Goal: Task Accomplishment & Management: Manage account settings

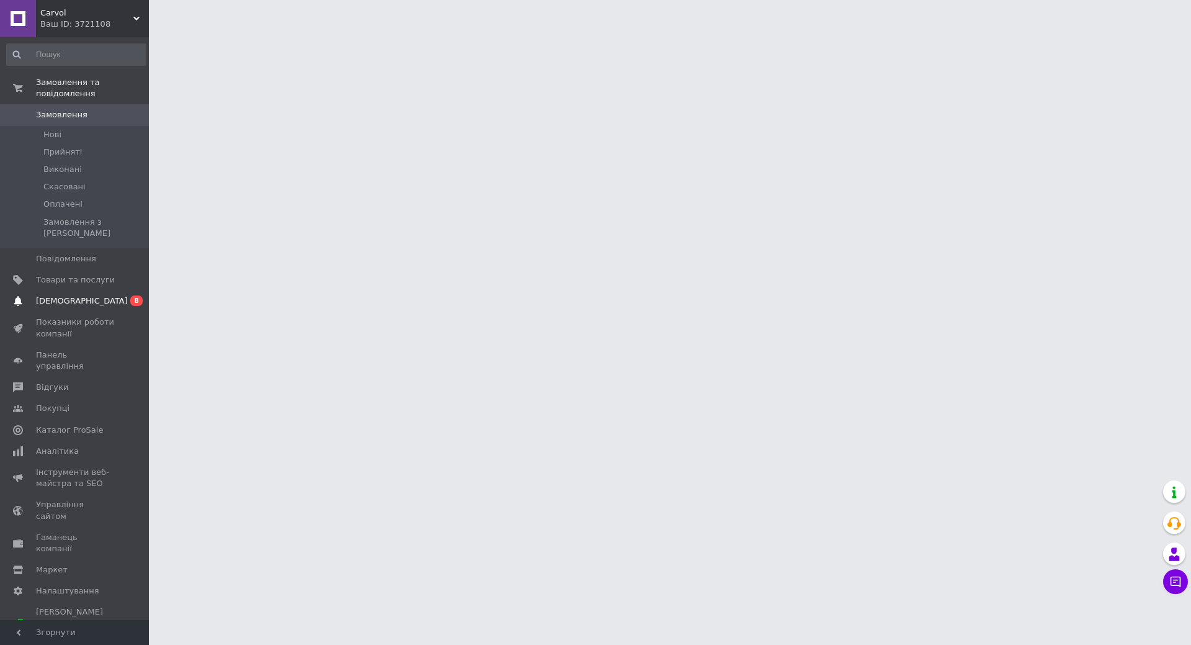
click at [117, 295] on span "0 8" at bounding box center [132, 300] width 34 height 11
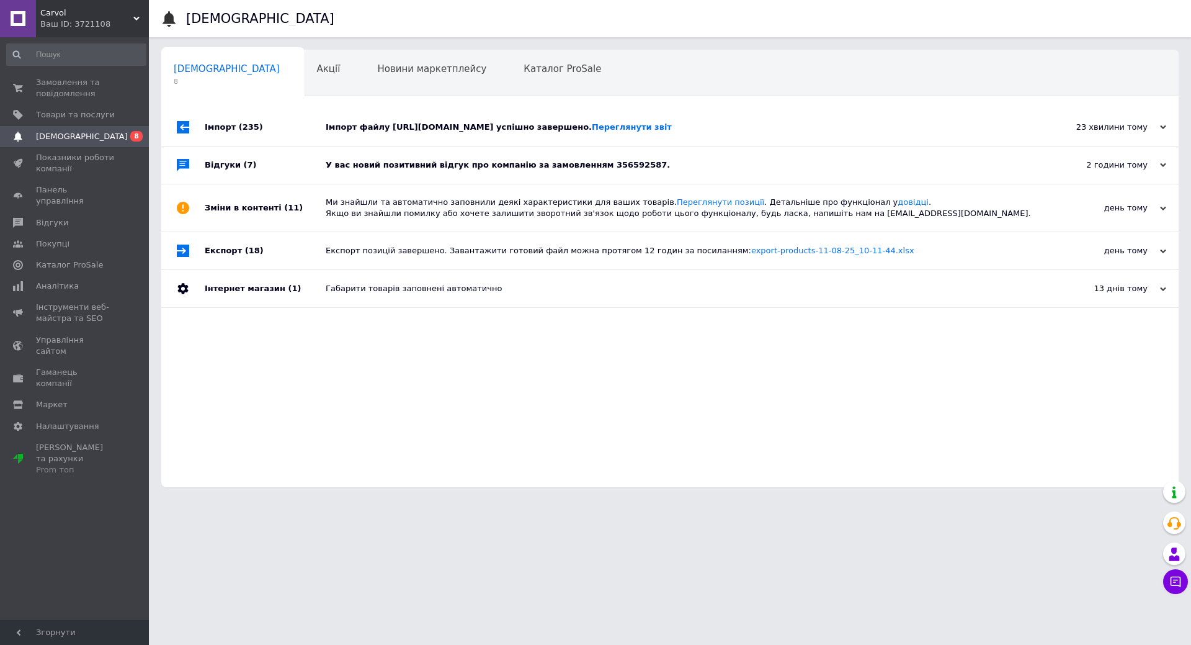
click at [417, 112] on div "Імпорт файлу [URL][DOMAIN_NAME] успішно завершено. Переглянути звіт" at bounding box center [684, 127] width 717 height 37
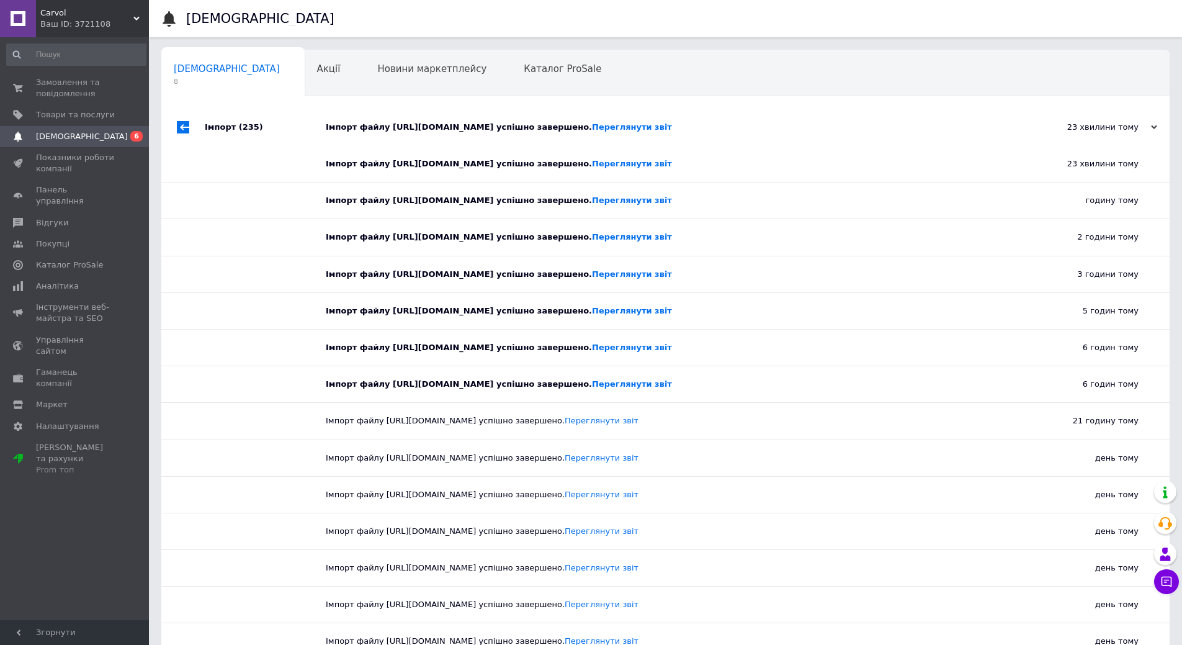
click at [418, 115] on div "Імпорт файлу [URL][DOMAIN_NAME] успішно завершено. Переглянути звіт" at bounding box center [679, 127] width 707 height 37
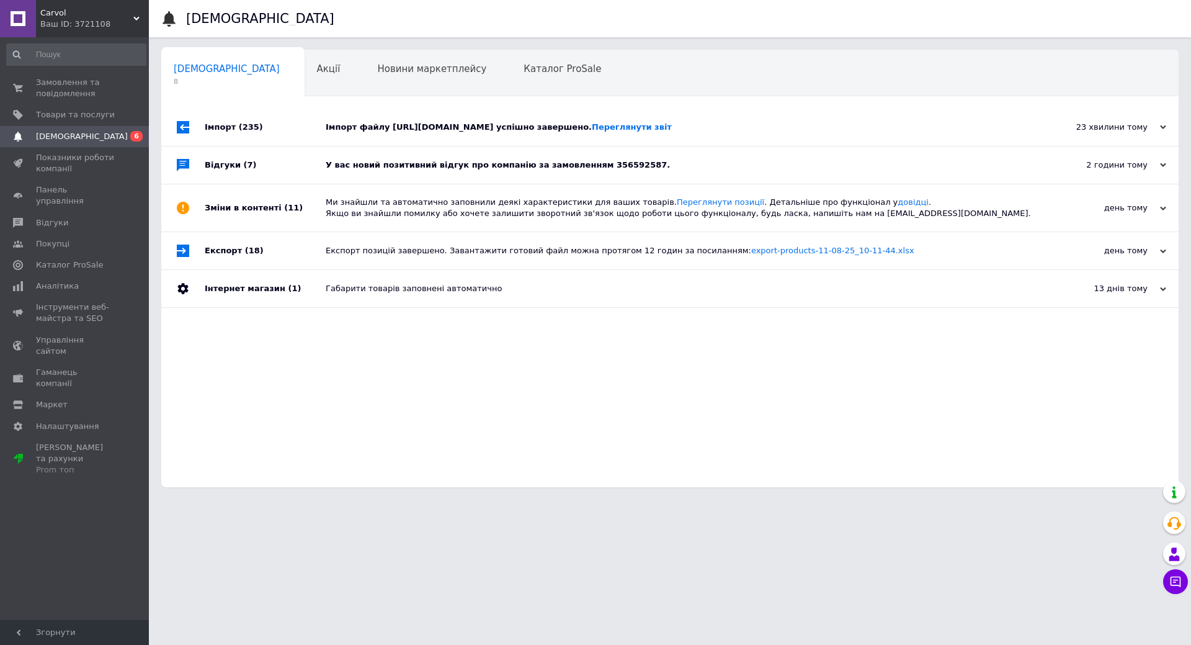
click at [482, 166] on div "У вас новий позитивний відгук про компанію за замовленням 356592587." at bounding box center [684, 164] width 717 height 11
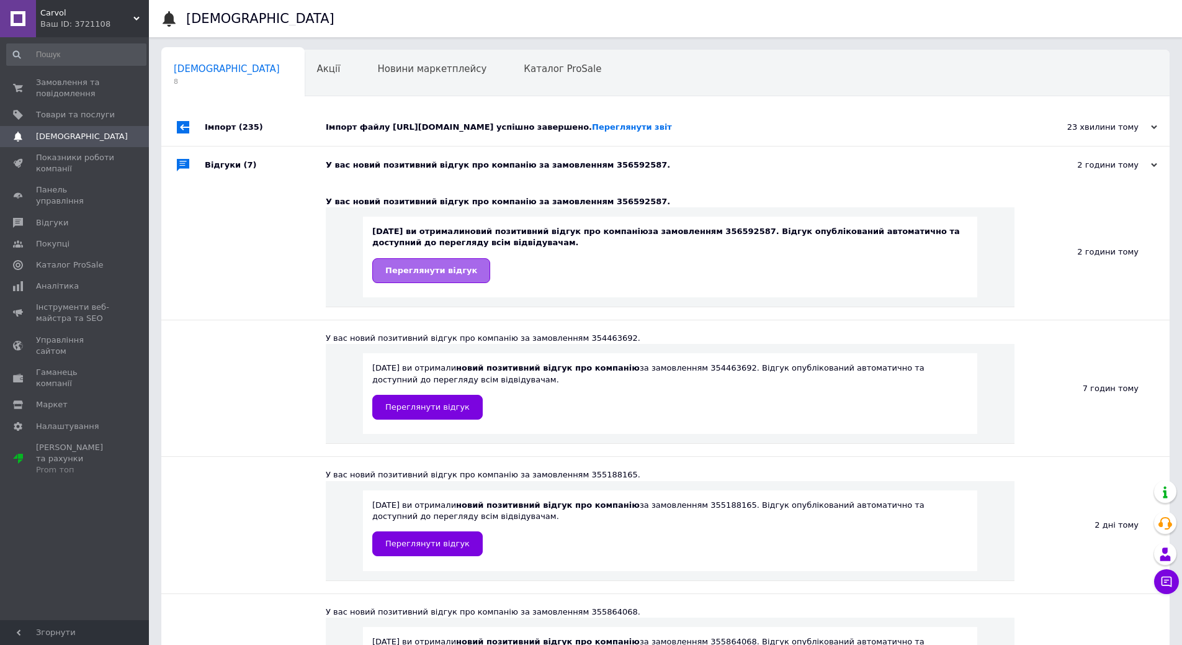
click at [455, 267] on span "Переглянути відгук" at bounding box center [431, 270] width 92 height 9
click at [91, 81] on span "Замовлення та повідомлення" at bounding box center [75, 88] width 79 height 22
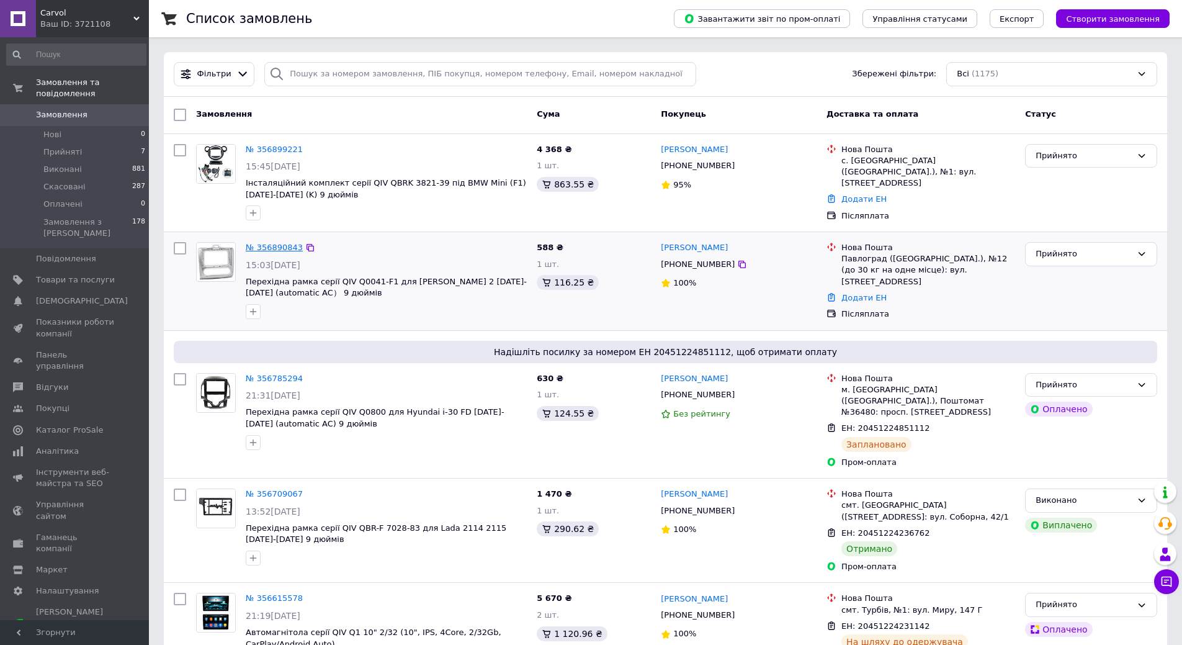
click at [276, 245] on link "№ 356890843" at bounding box center [274, 247] width 57 height 9
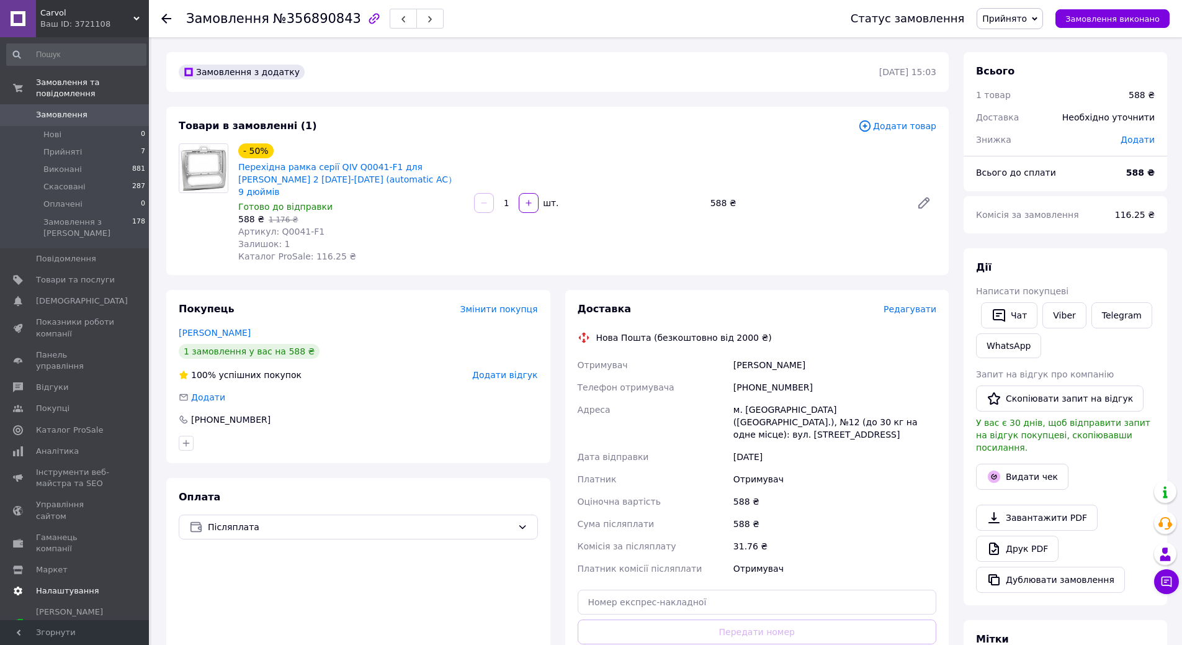
click at [78, 580] on link "Налаштування" at bounding box center [76, 590] width 153 height 21
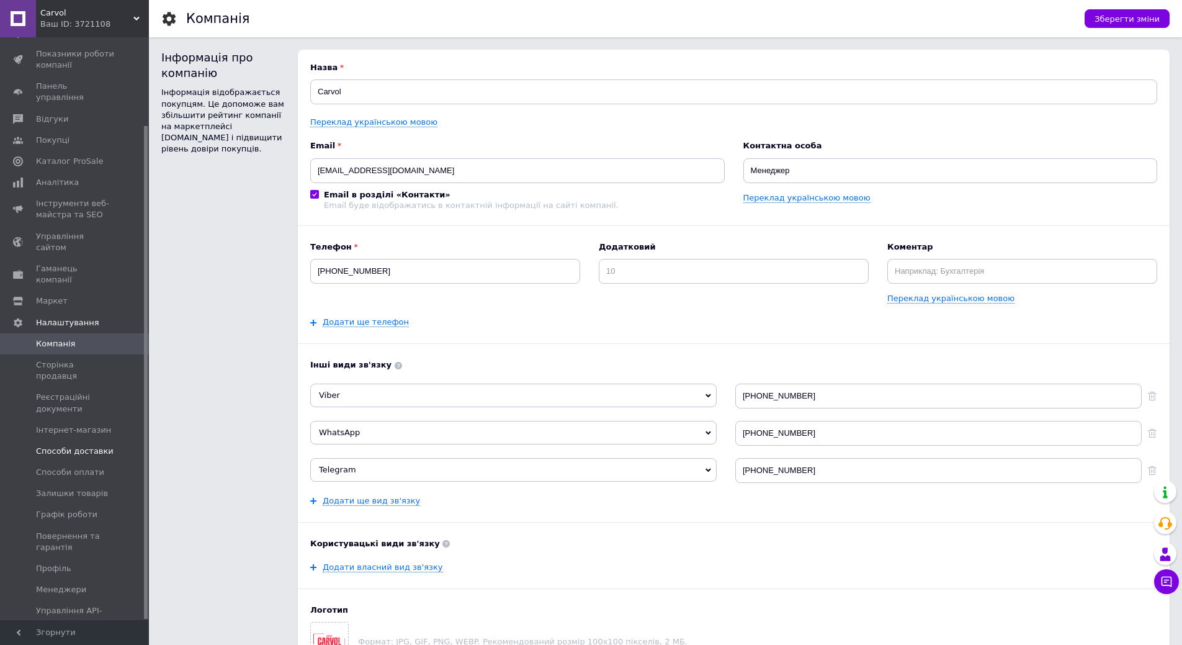
click at [97, 440] on link "Способи доставки" at bounding box center [76, 450] width 153 height 21
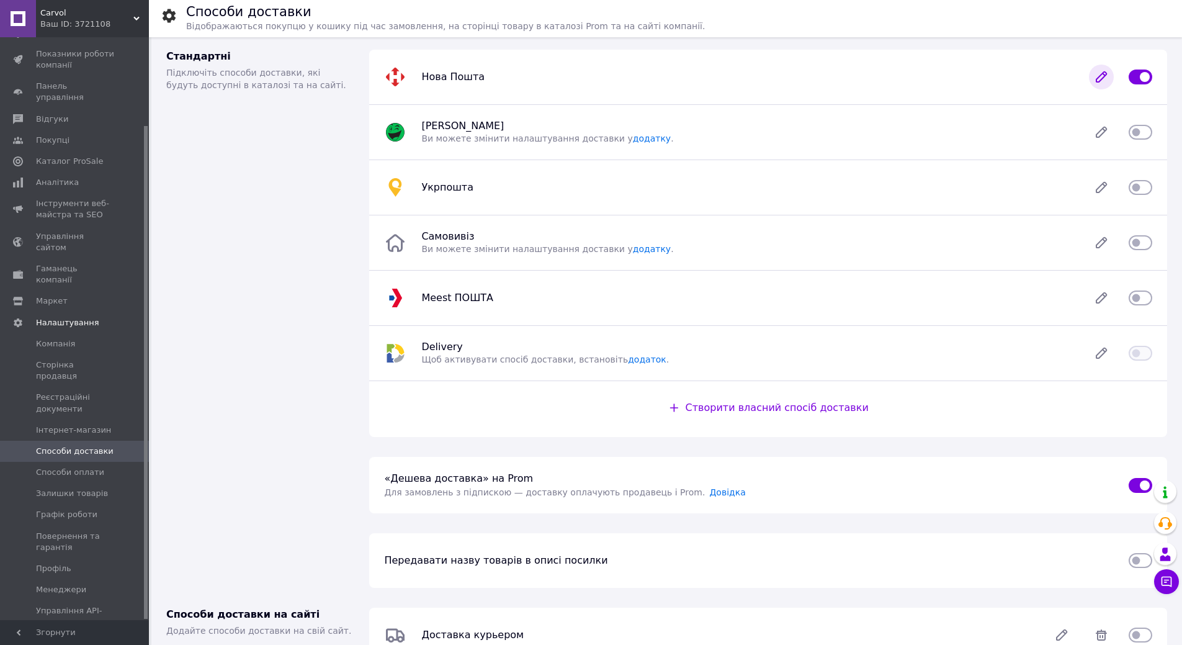
click at [1087, 74] on div at bounding box center [1101, 77] width 40 height 25
click at [1101, 73] on icon at bounding box center [1101, 77] width 25 height 25
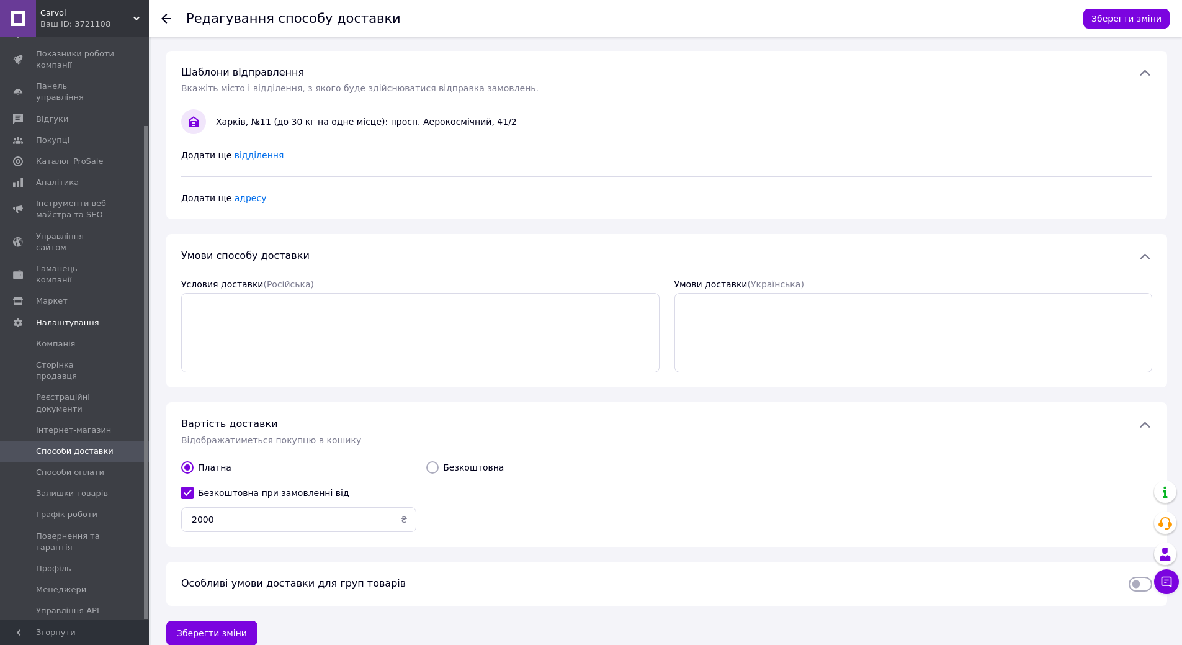
scroll to position [355, 0]
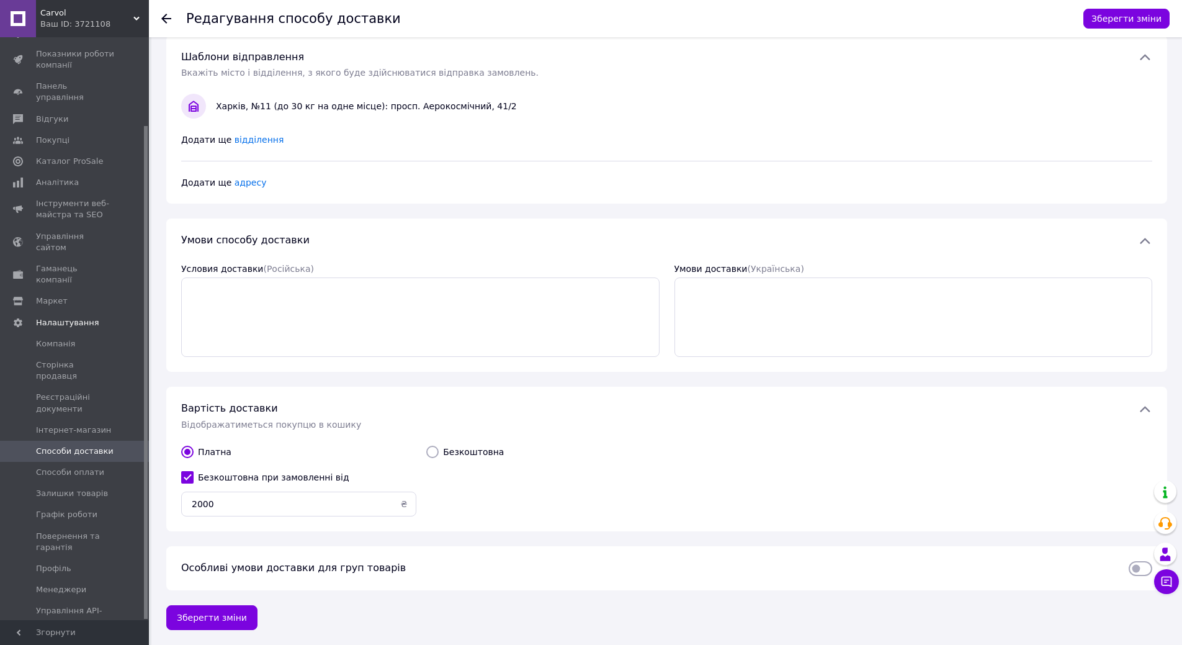
click at [287, 573] on span "Особливі умови доставки для груп товарів" at bounding box center [293, 567] width 225 height 12
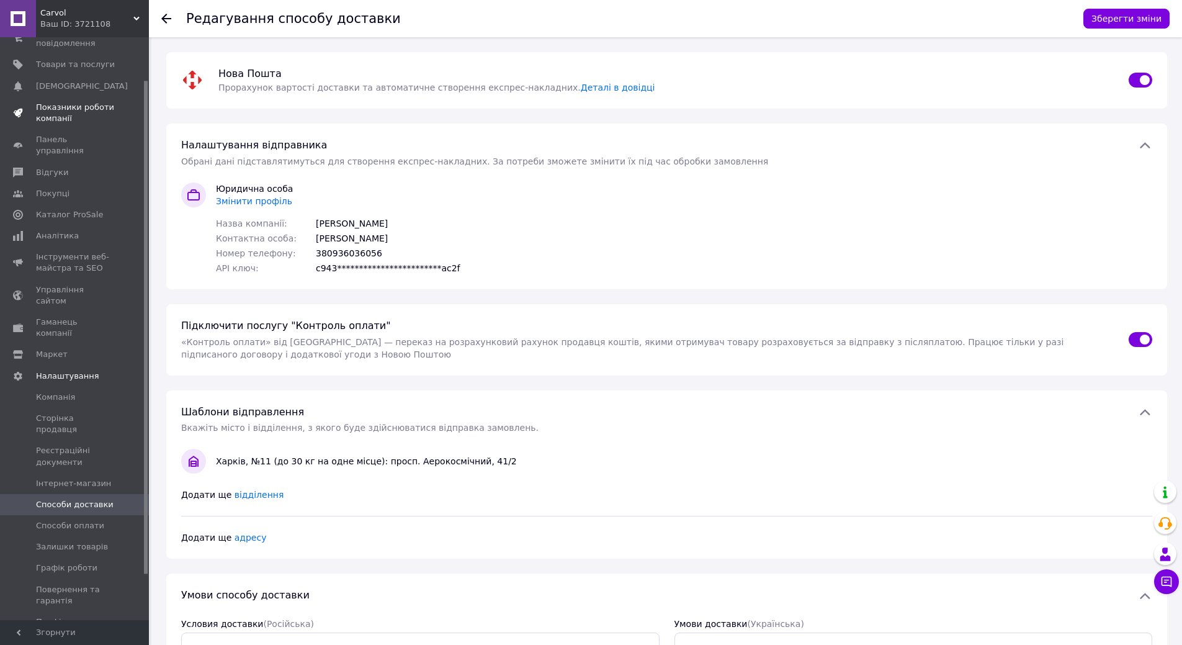
scroll to position [0, 0]
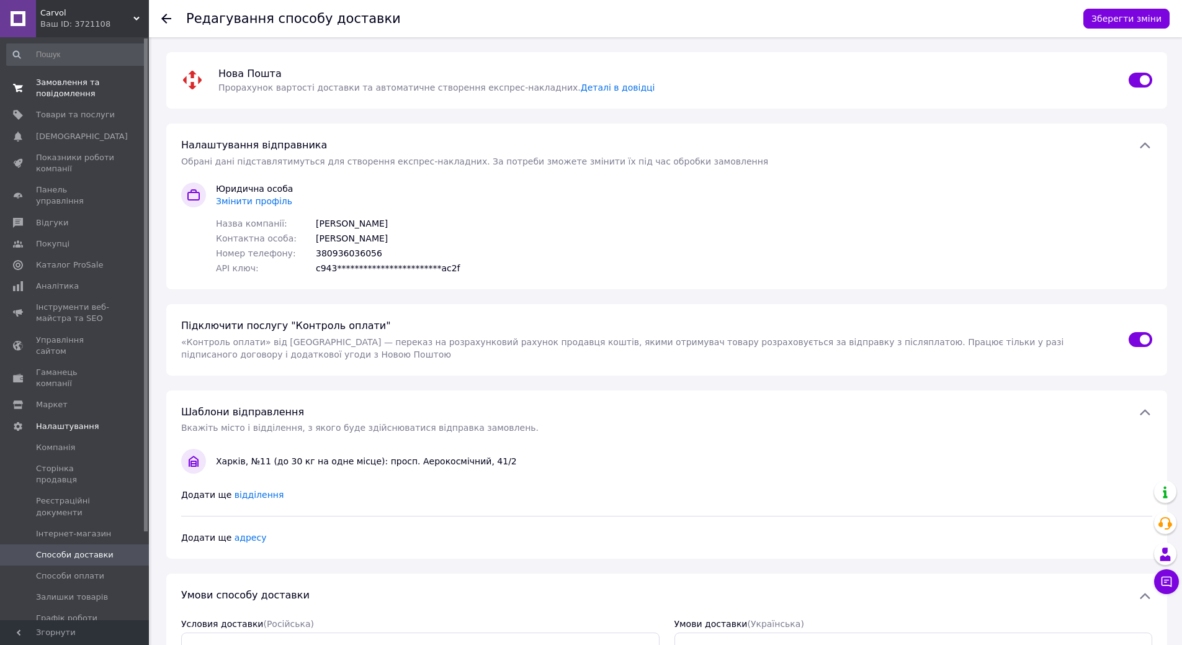
click at [87, 76] on link "Замовлення та повідомлення 0 0" at bounding box center [76, 88] width 153 height 32
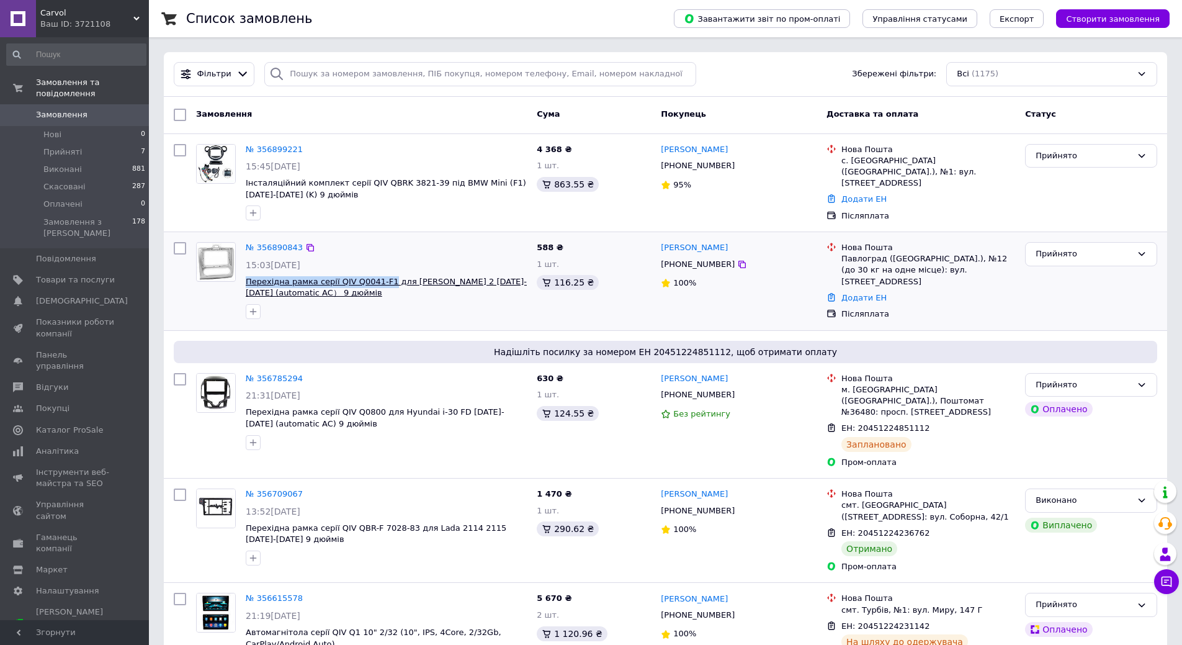
drag, startPoint x: 244, startPoint y: 281, endPoint x: 380, endPoint y: 277, distance: 135.3
click at [380, 277] on div "№ 356890843 15:03[DATE] Перехідна рамка серії QIV Q0041-F1 для [PERSON_NAME] 2 …" at bounding box center [386, 280] width 291 height 87
copy span "Перехідна рамка серії QIV Q0041-F1"
